Goal: Information Seeking & Learning: Learn about a topic

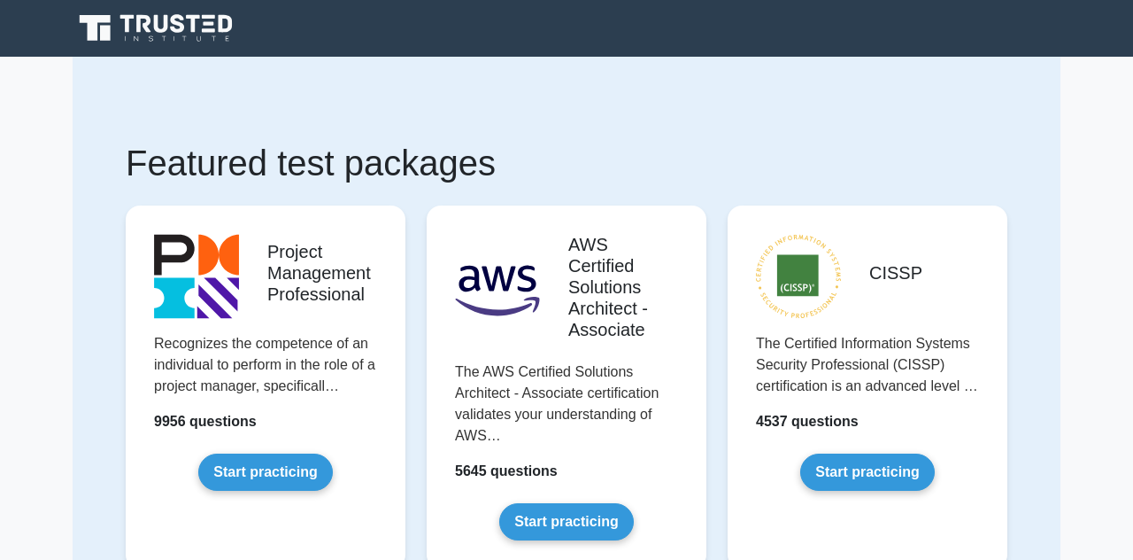
click at [601, 507] on link "Start practicing" at bounding box center [566, 521] width 134 height 37
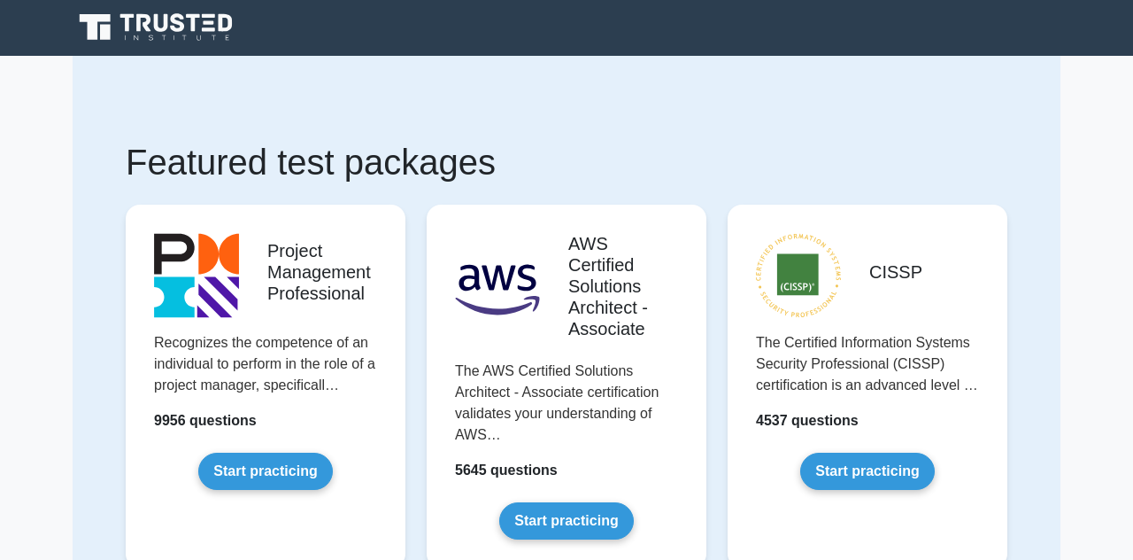
scroll to position [1, 0]
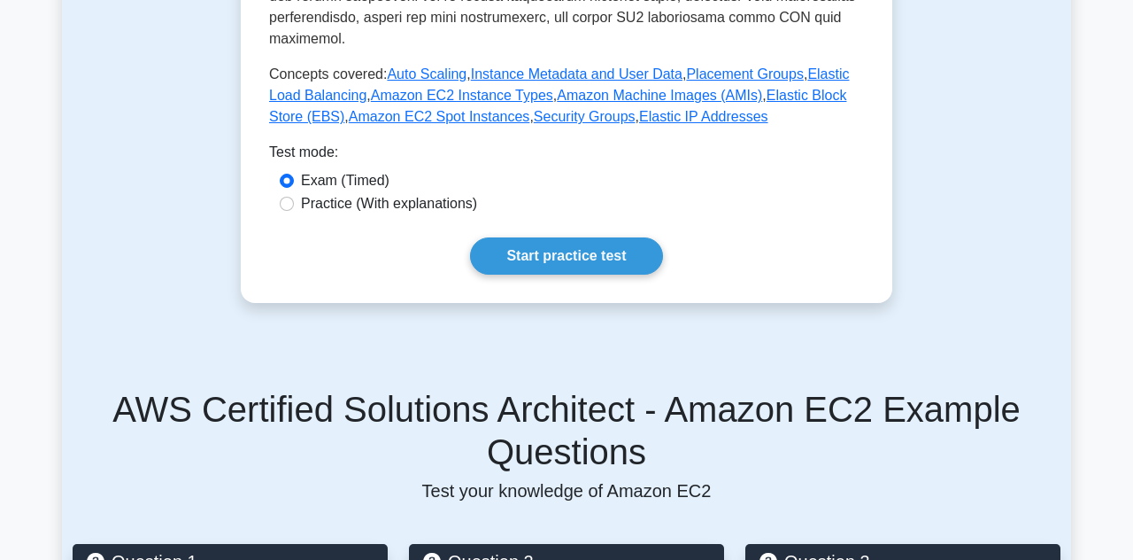
scroll to position [800, 0]
